Goal: Task Accomplishment & Management: Manage account settings

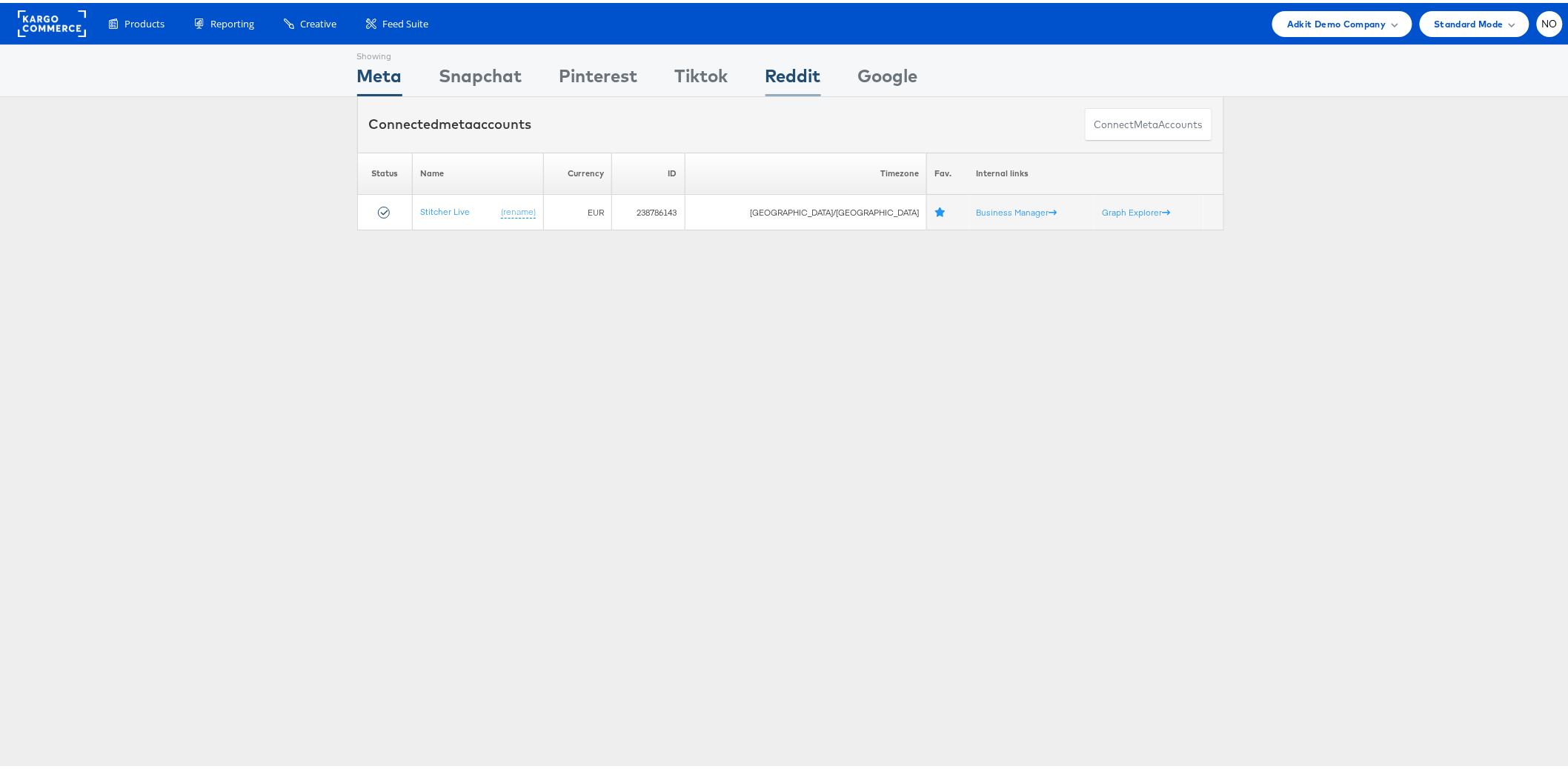
click at [798, 73] on div "Reddit" at bounding box center [793, 76] width 55 height 34
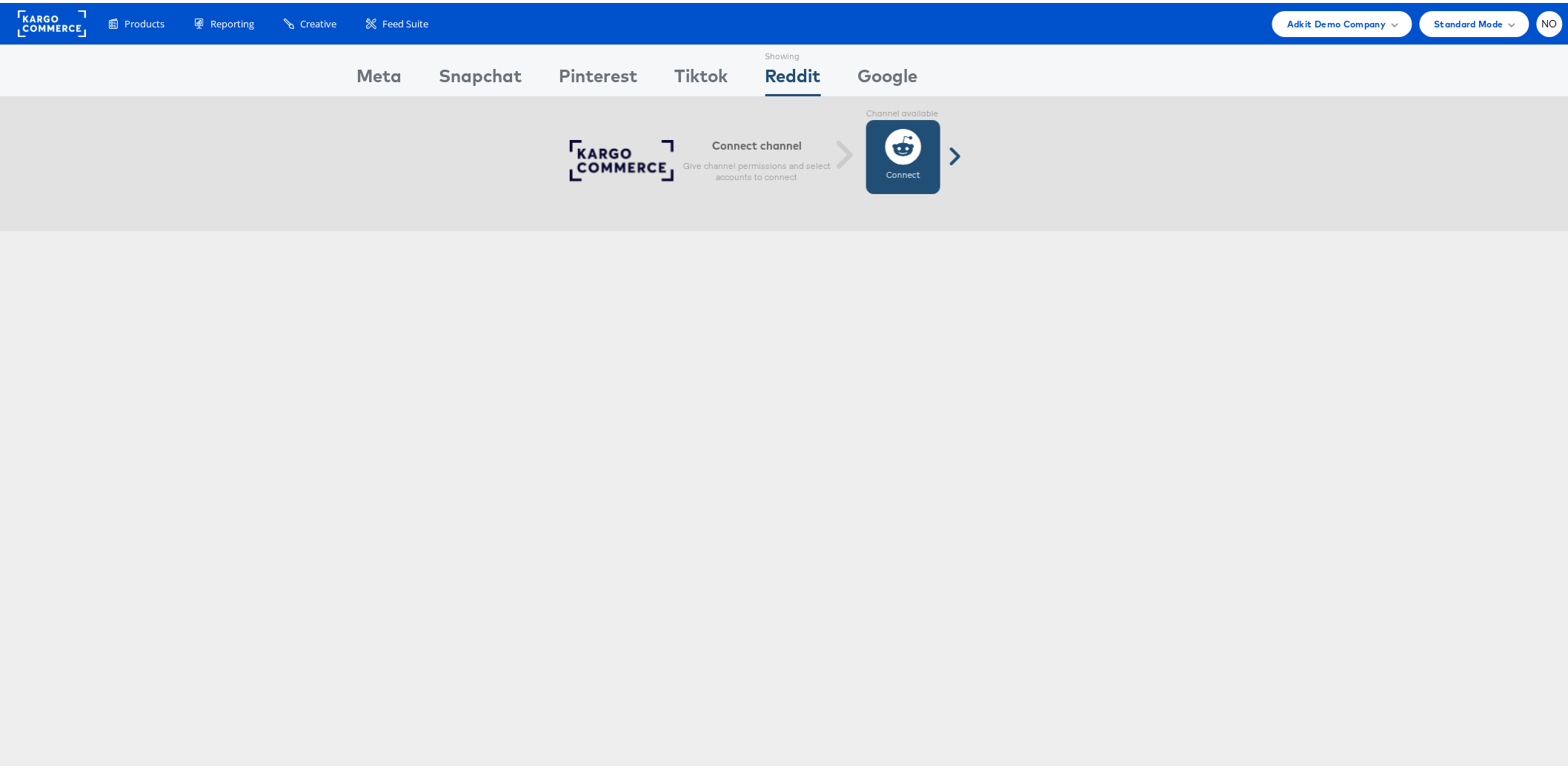
click at [899, 145] on icon at bounding box center [902, 143] width 37 height 37
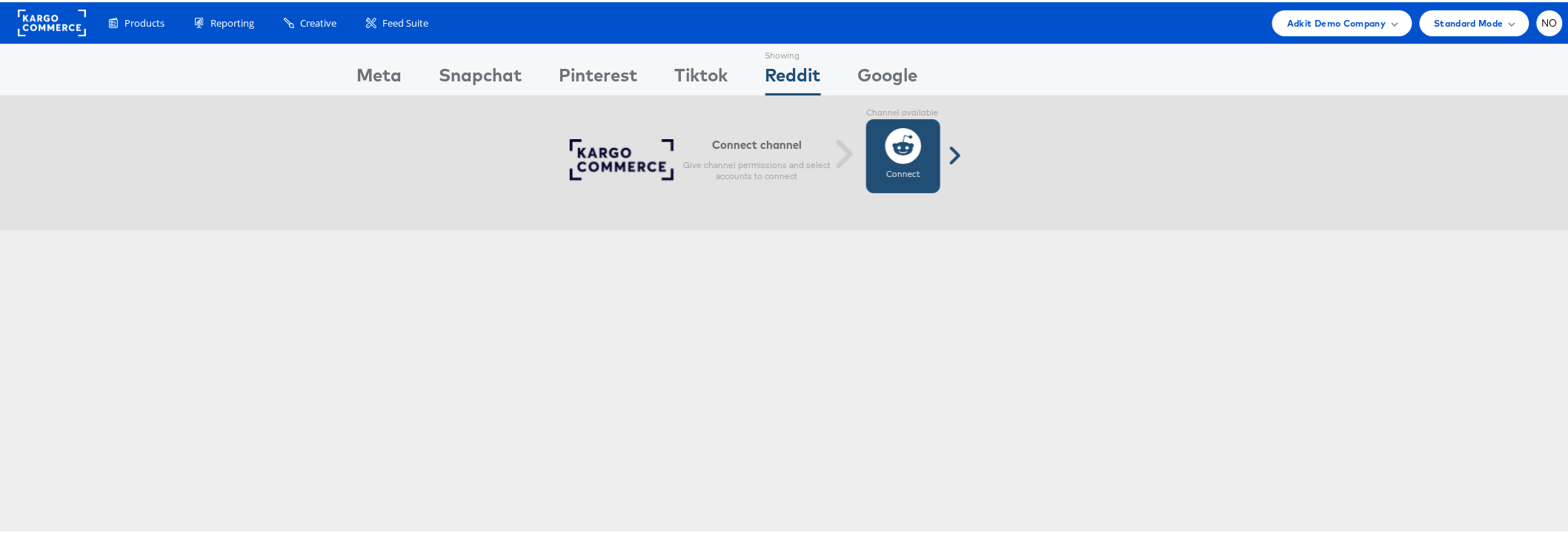
click at [893, 144] on icon at bounding box center [902, 143] width 37 height 37
